Goal: Find specific page/section: Find specific page/section

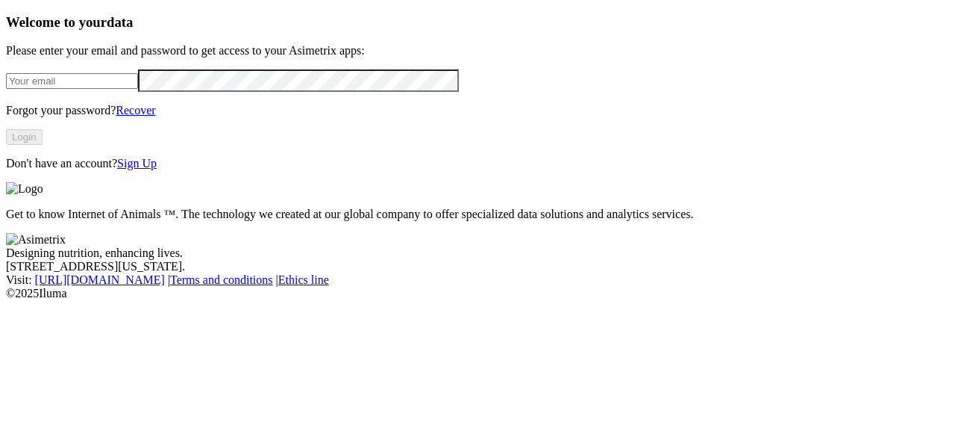
click at [121, 89] on input "email" at bounding box center [72, 81] width 132 height 16
paste input "yesenia.gomez@avinal.com.co"
type input "yesenia.gomez@avinal.com.co"
click at [43, 145] on button "Login" at bounding box center [24, 137] width 37 height 16
